Goal: Task Accomplishment & Management: Manage account settings

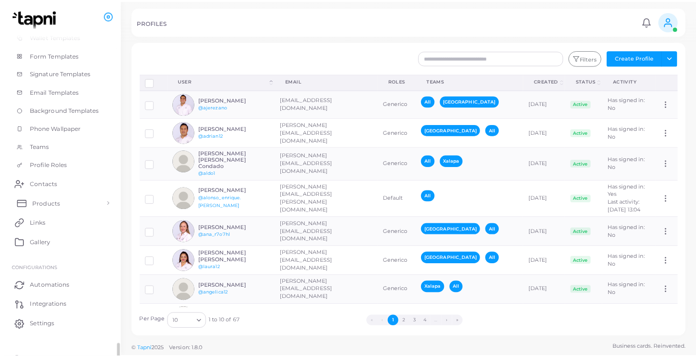
scroll to position [159, 0]
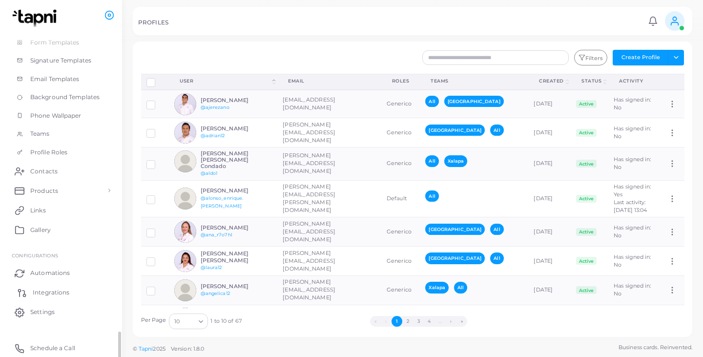
click at [55, 294] on span "Integrations" at bounding box center [51, 292] width 37 height 9
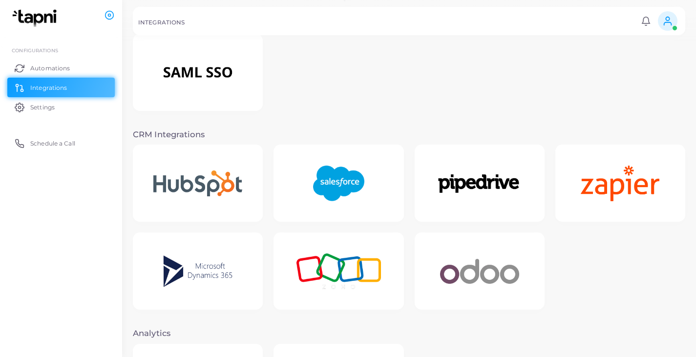
scroll to position [195, 0]
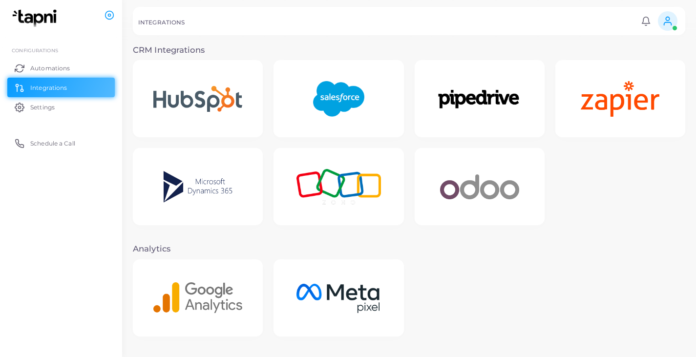
click at [337, 99] on img at bounding box center [338, 98] width 76 height 61
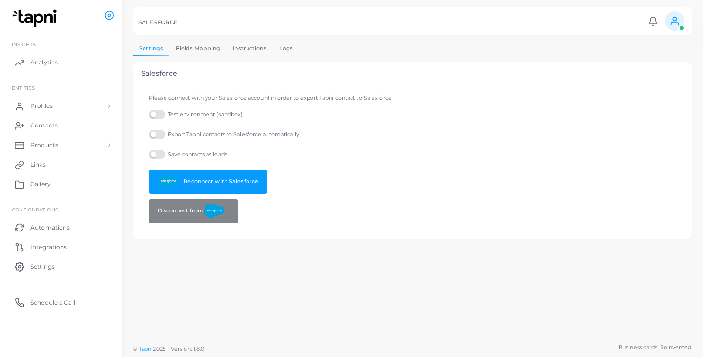
click at [151, 113] on label "Test environment (sandbox)" at bounding box center [196, 114] width 94 height 9
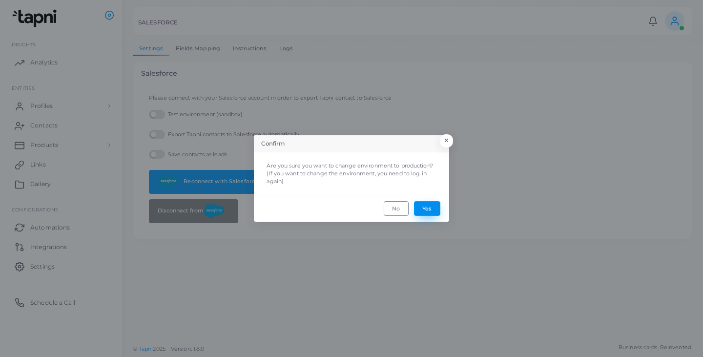
click at [424, 211] on button "Yes" at bounding box center [427, 208] width 26 height 15
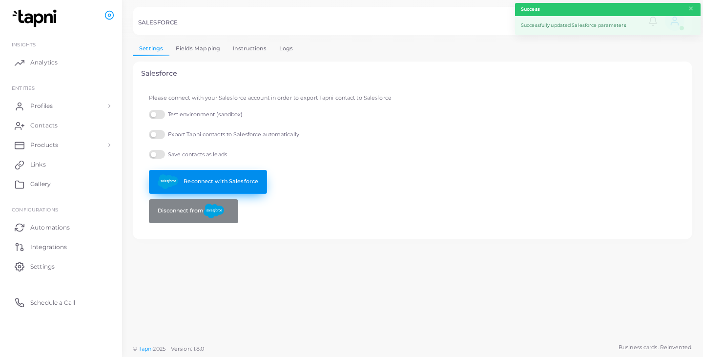
click at [214, 178] on link "Reconnect with Salesforce" at bounding box center [208, 182] width 118 height 24
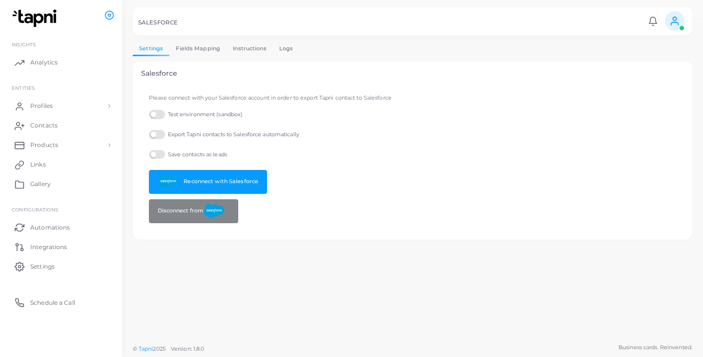
click at [304, 283] on div "Settings Fields Mapping Instructions Logs Salesforce Please connect with your S…" at bounding box center [412, 169] width 581 height 339
click at [668, 19] on span at bounding box center [675, 21] width 20 height 20
click at [312, 237] on div "Salesforce Please connect with your Salesforce account in order to export Tapni…" at bounding box center [412, 151] width 559 height 178
click at [669, 21] on span at bounding box center [675, 21] width 20 height 20
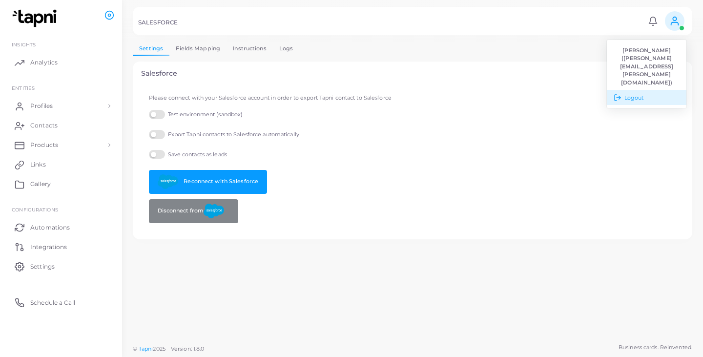
click at [617, 98] on line at bounding box center [619, 98] width 4 height 0
